Goal: Register for event/course

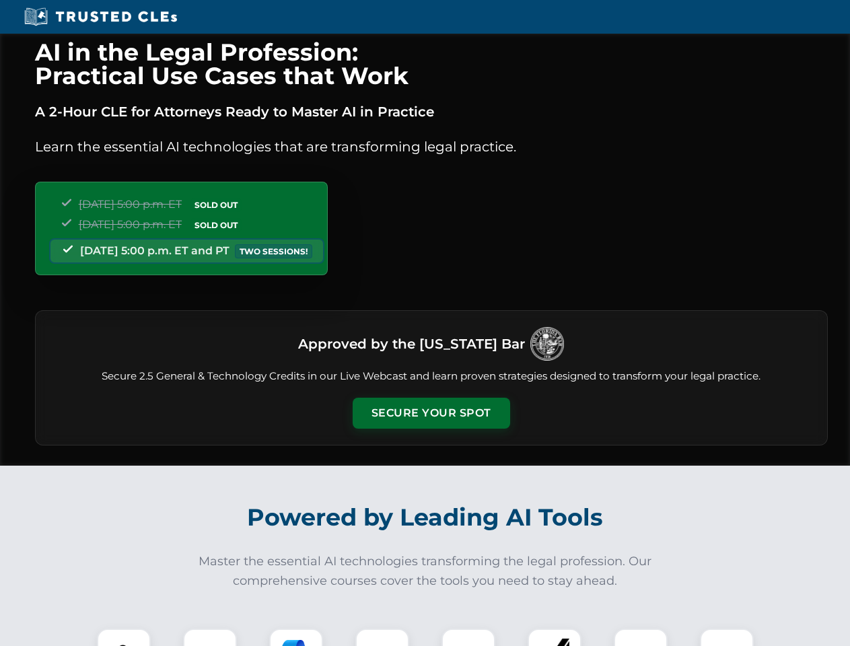
click at [431, 413] on button "Secure Your Spot" at bounding box center [432, 413] width 158 height 31
click at [124, 638] on img at bounding box center [123, 655] width 39 height 39
